Goal: Information Seeking & Learning: Learn about a topic

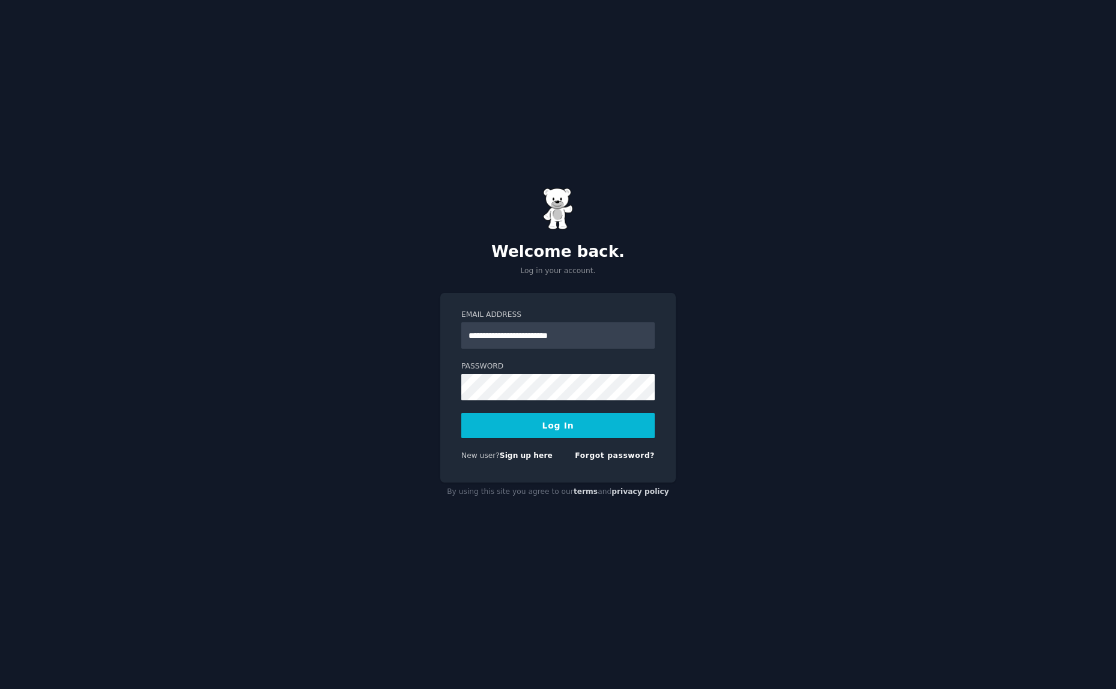
click at [549, 422] on button "Log In" at bounding box center [557, 425] width 193 height 25
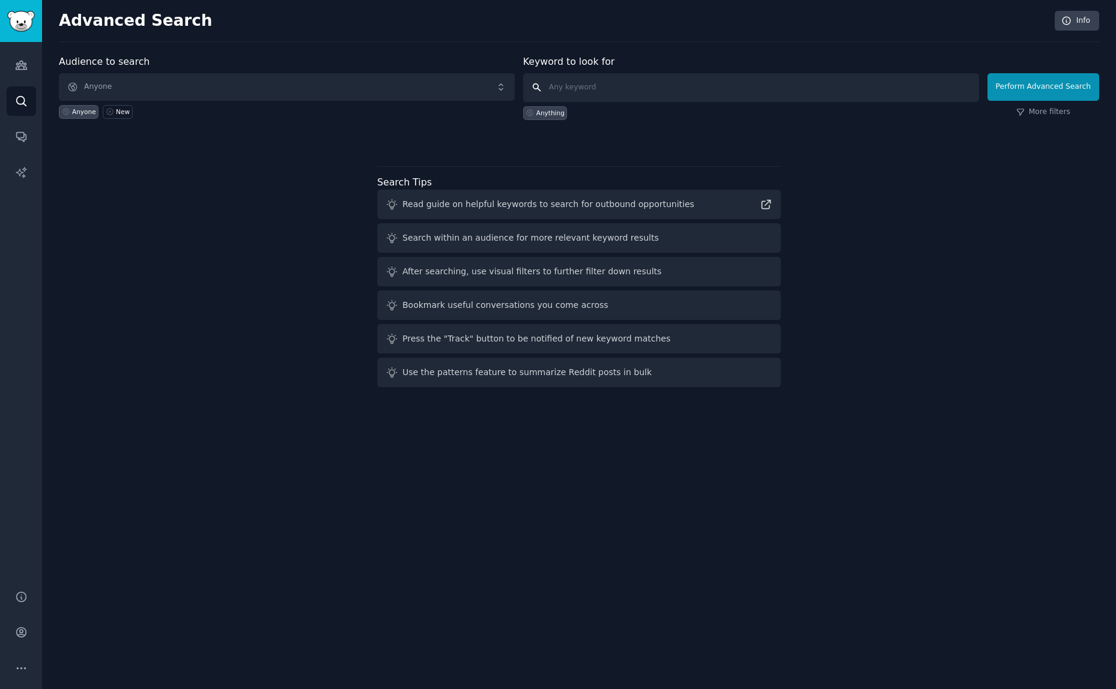
click at [578, 86] on input "text" at bounding box center [751, 87] width 456 height 29
type input "product demo"
click button "Perform Advanced Search" at bounding box center [1043, 87] width 112 height 28
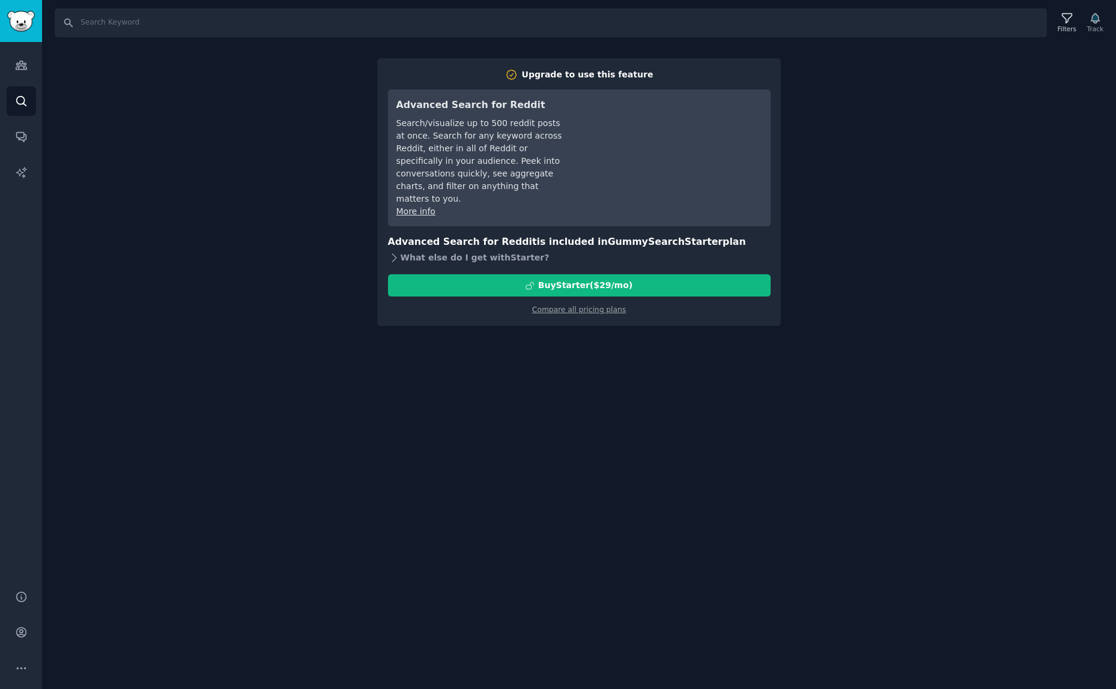
click at [524, 249] on div "What else do I get with Starter ?" at bounding box center [579, 257] width 382 height 17
